Goal: Task Accomplishment & Management: Complete application form

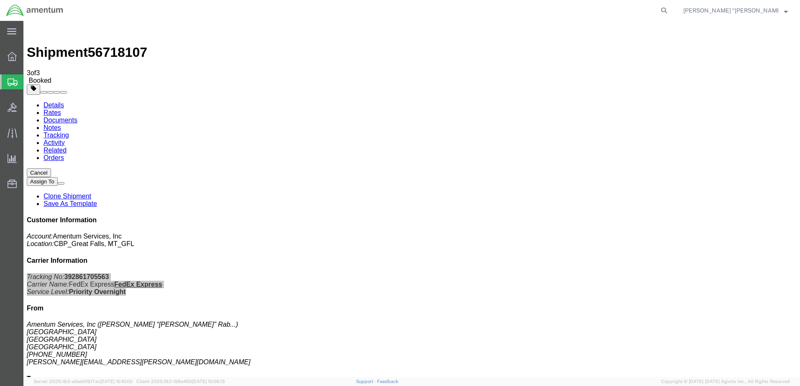
click at [0, 0] on span "Create Shipment" at bounding box center [0, 0] width 0 height 0
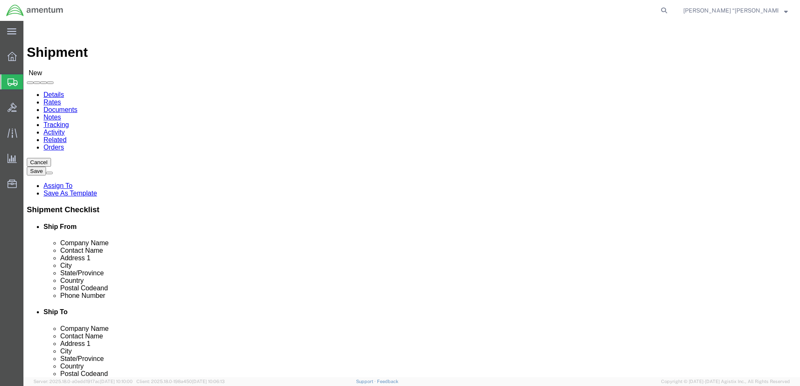
type input "gfn"
select select "ND"
drag, startPoint x: 487, startPoint y: 146, endPoint x: 463, endPoint y: 124, distance: 31.7
type input "EFO"
select select "49831"
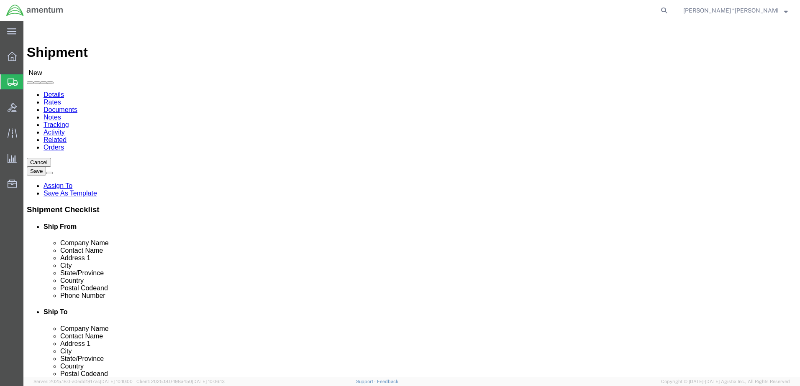
select select "[GEOGRAPHIC_DATA]"
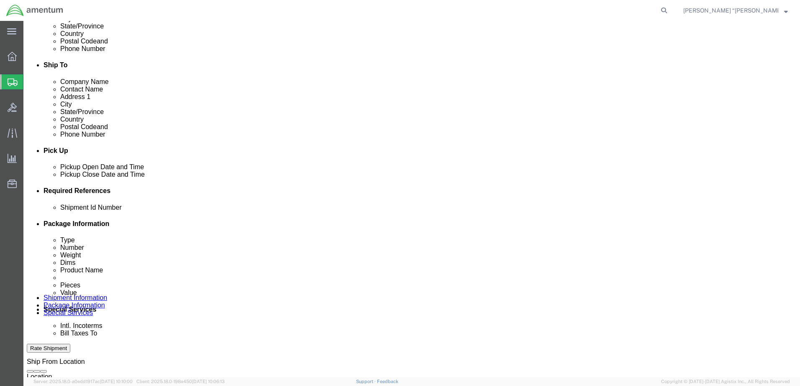
scroll to position [251, 0]
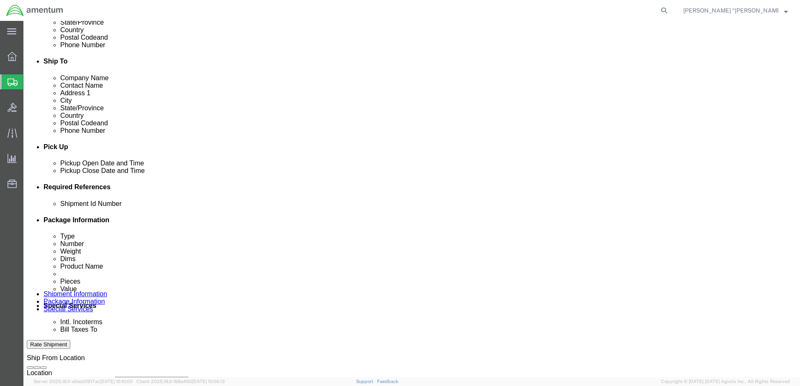
click button "Add reference"
click input "text"
type input "96216"
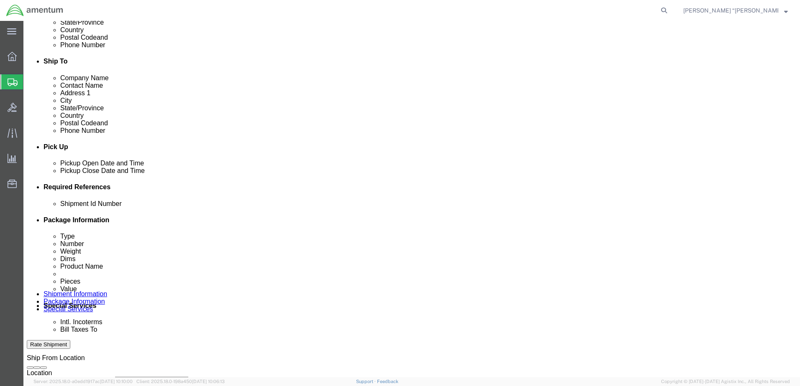
click select "Select Account Type Activity ID Airline Appointment Number ASN Batch Request # …"
select select "DEPT"
click select "Select Account Type Activity ID Airline Appointment Number ASN Batch Request # …"
click input "text"
type input "CBP"
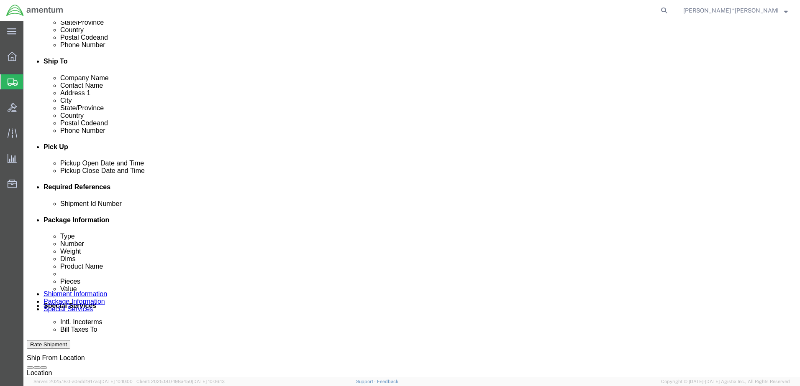
click select "Select Account Type Activity ID Airline Appointment Number ASN Batch Request # …"
select select "CUSTREF"
click select "Select Account Type Activity ID Airline Appointment Number ASN Batch Request # …"
click input "text"
type input "NRFI"
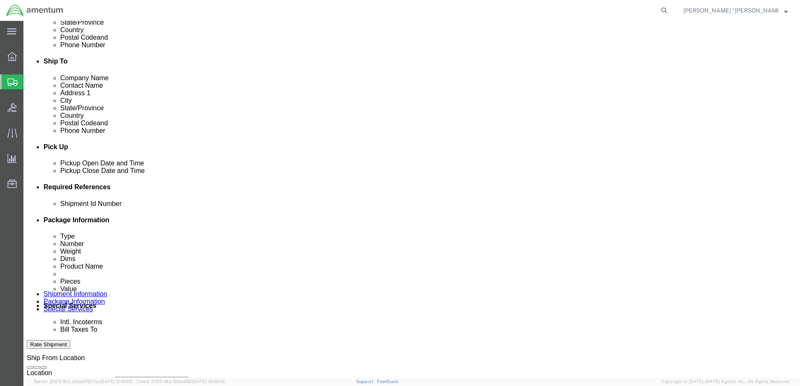
click select "Select Account Type Activity ID Airline Appointment Number ASN Batch Request # …"
select select "PROJNUM"
click select "Select Account Type Activity ID Airline Appointment Number ASN Batch Request # …"
click input "text"
type input "6118.03.03.2219.000.GFN.0000"
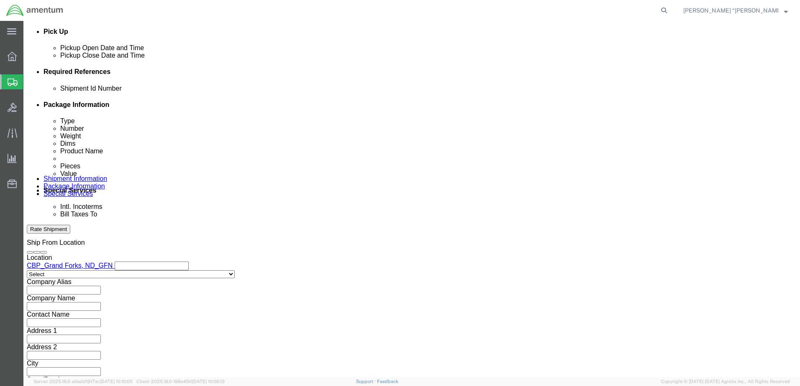
scroll to position [377, 0]
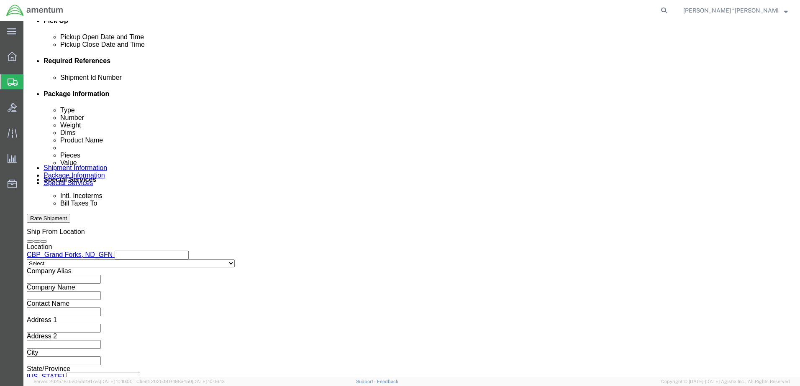
click button "Continue"
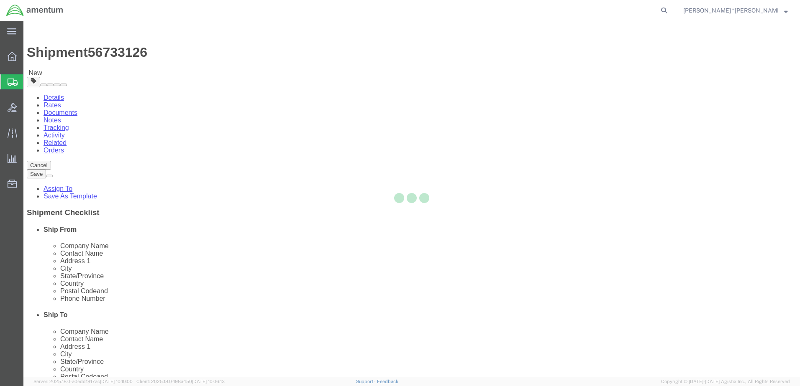
select select "CBOX"
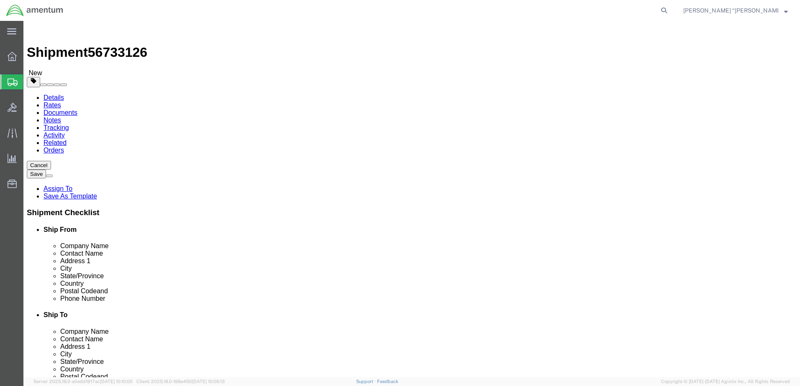
click input "text"
type input "18"
type input "12"
type input "16"
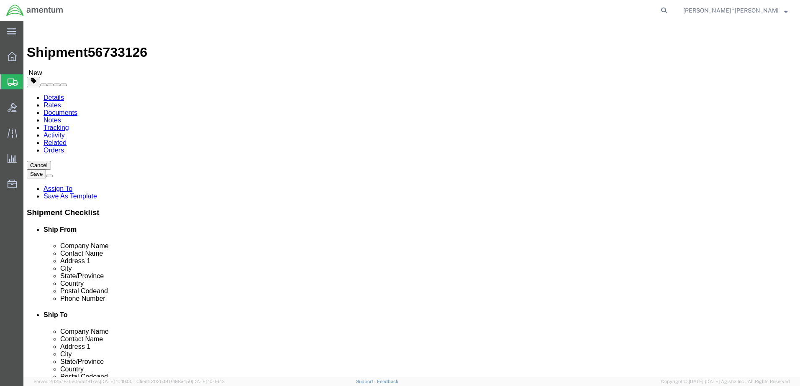
click div "Package Content # 1 x Package Type Select BCK Boxes Bale(s) Basket(s) Bolt(s) B…"
click link "Add Content"
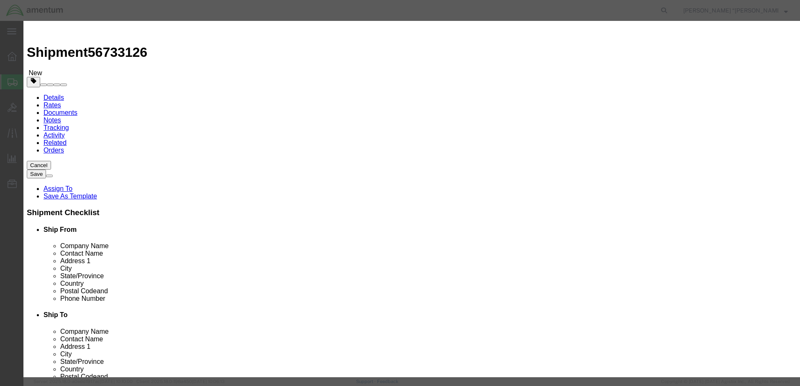
click input "text"
type input "NRFI"
click input "0"
type input "3"
click input "text"
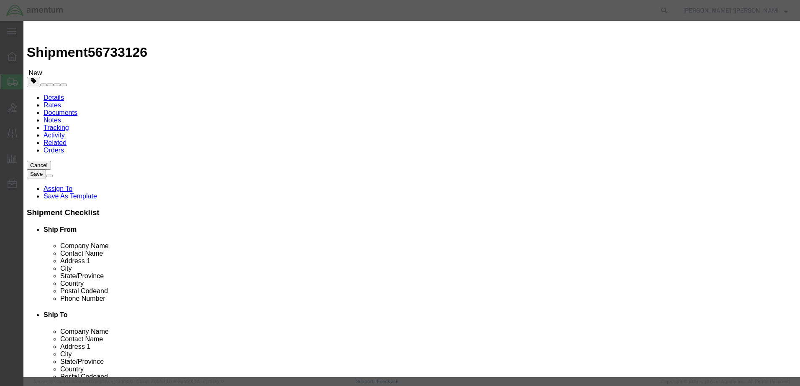
type input "1"
type input "4000"
click input "checkbox"
checkbox input "true"
click button "Save & Close"
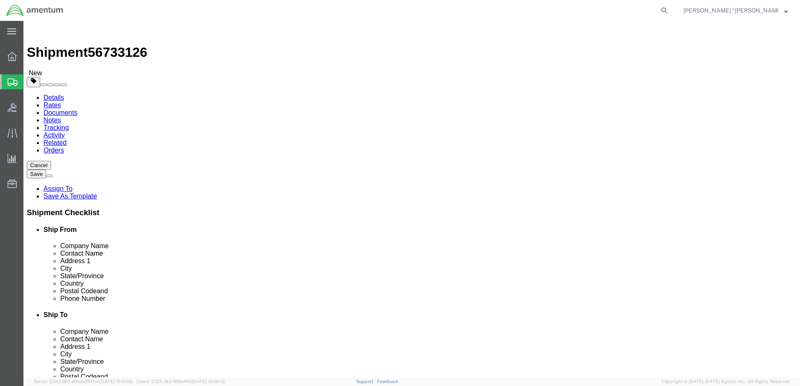
click link "Add Package"
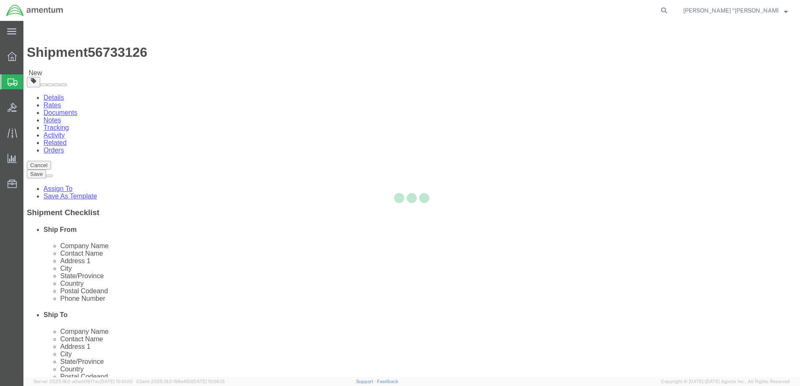
select select "CBOX"
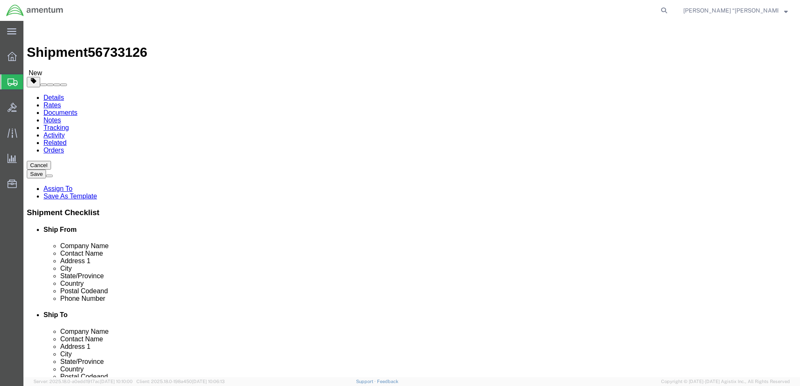
click select "Select BCK Boxes Bale(s) Basket(s) Bolt(s) Bottle(s) Buckets Bulk Bundle(s) Can…"
select select "CRAT"
click select "Select BCK Boxes Bale(s) Basket(s) Bolt(s) Bottle(s) Buckets Bulk Bundle(s) Can…"
click input "text"
type input "32"
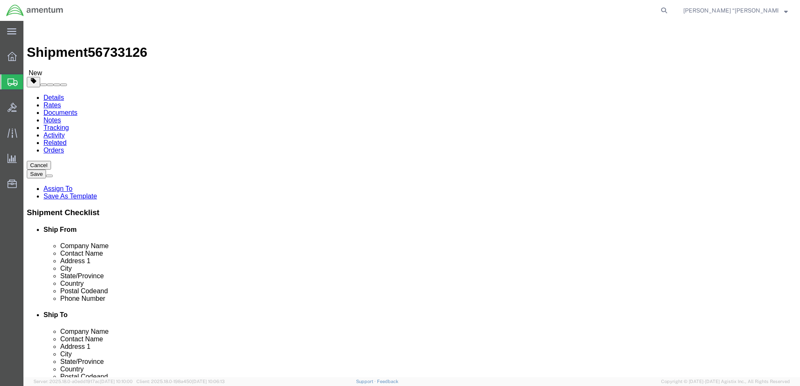
type input "18"
type input "72"
click link "Add Content"
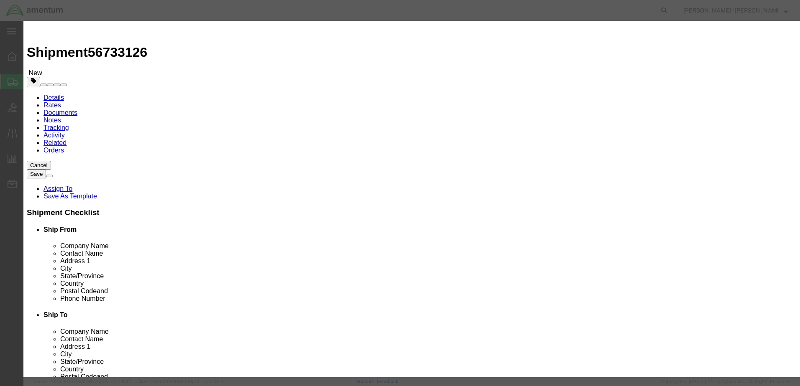
click input "text"
type input "STARFLEX"
click div "Commodity library Product Name STARFLEX STARFLEX Name: STARFLEX Sku: 350A31-191…"
click input "0"
type input "1"
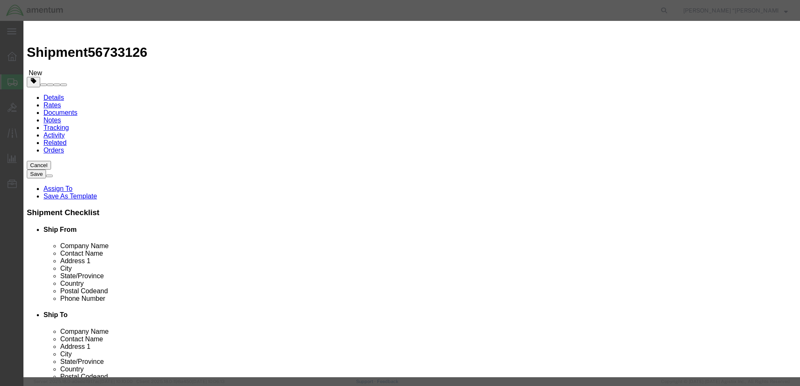
click input "text"
type input "10000"
click label
click input "checkbox"
drag, startPoint x: 241, startPoint y: 241, endPoint x: 242, endPoint y: 236, distance: 4.7
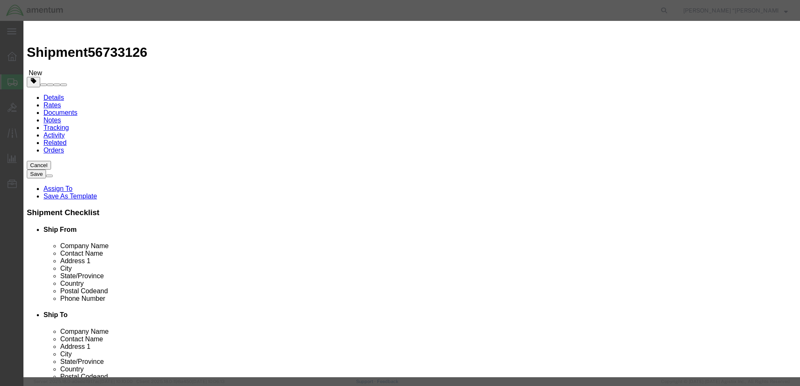
click input "checkbox"
checkbox input "false"
click input "checkbox"
checkbox input "true"
click button "Save & Close"
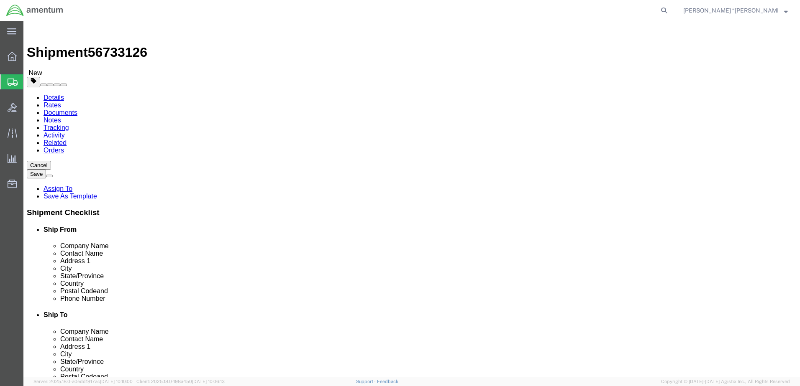
click link "Special Services"
click input "text"
type input "14000"
click button "Rate Shipment"
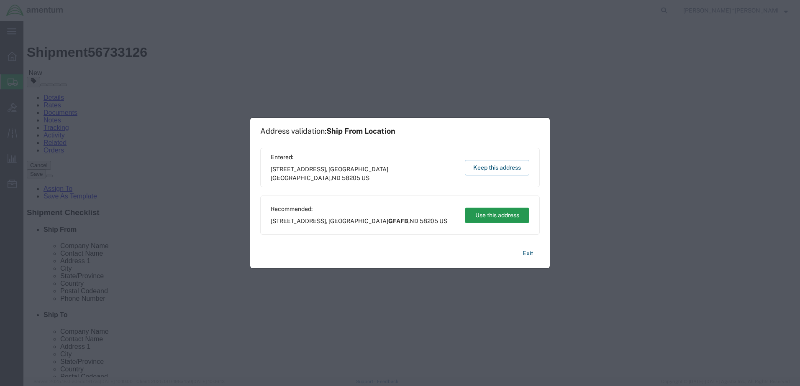
click at [487, 217] on button "Use this address" at bounding box center [497, 215] width 64 height 15
